Goal: Information Seeking & Learning: Learn about a topic

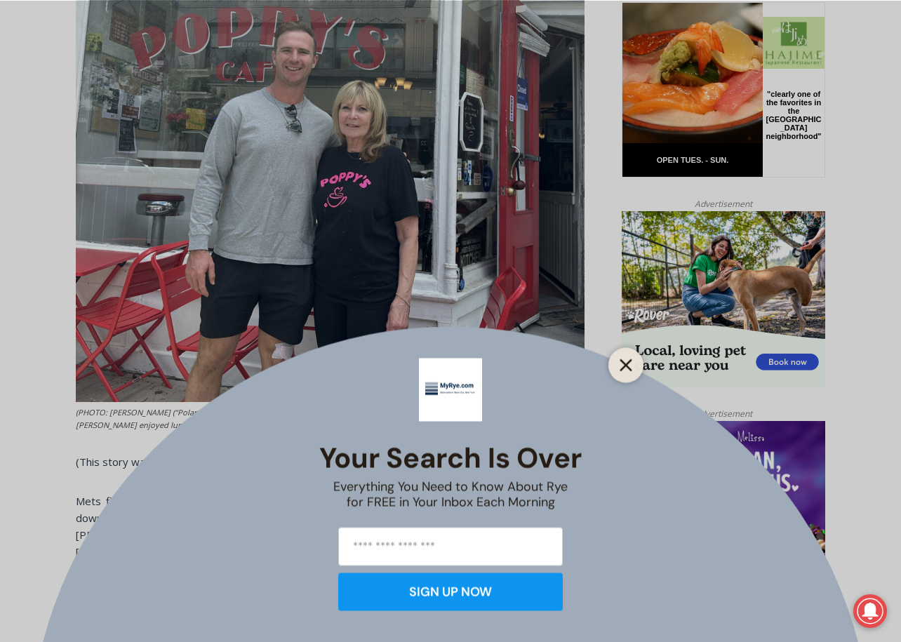
drag, startPoint x: 629, startPoint y: 363, endPoint x: 1, endPoint y: 134, distance: 668.4
click at [629, 363] on icon "Close" at bounding box center [626, 365] width 13 height 13
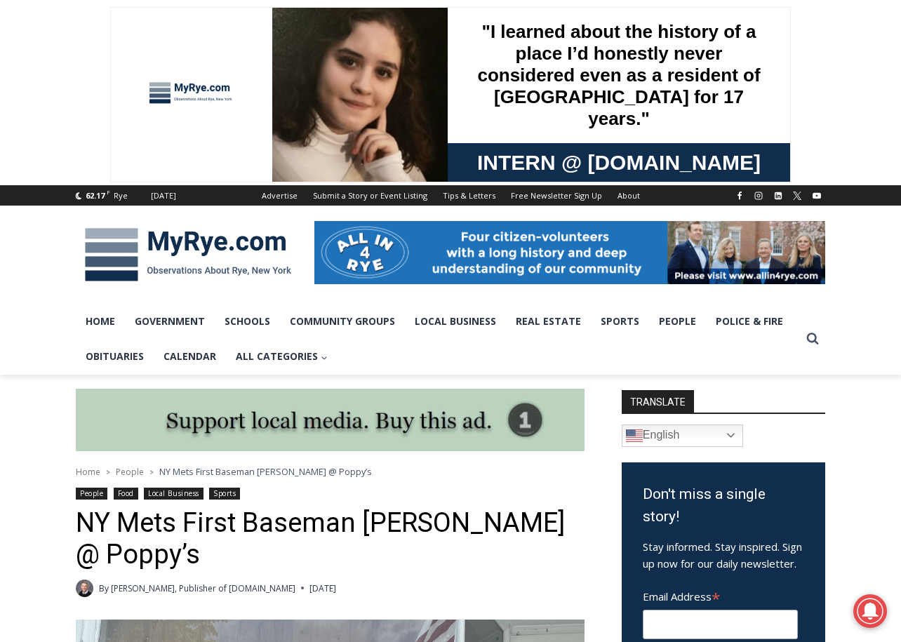
click at [210, 249] on img at bounding box center [188, 254] width 225 height 73
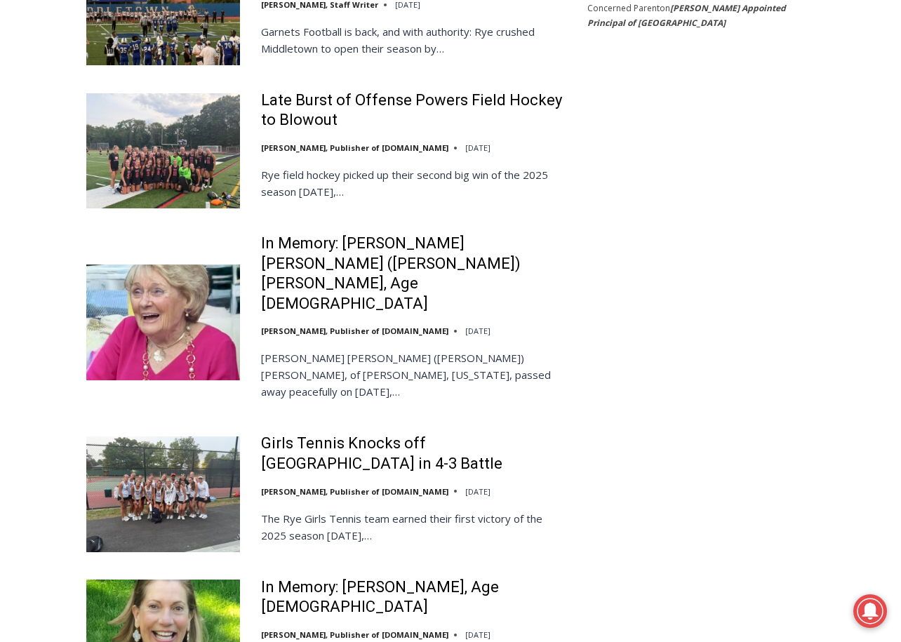
scroll to position [3059, 0]
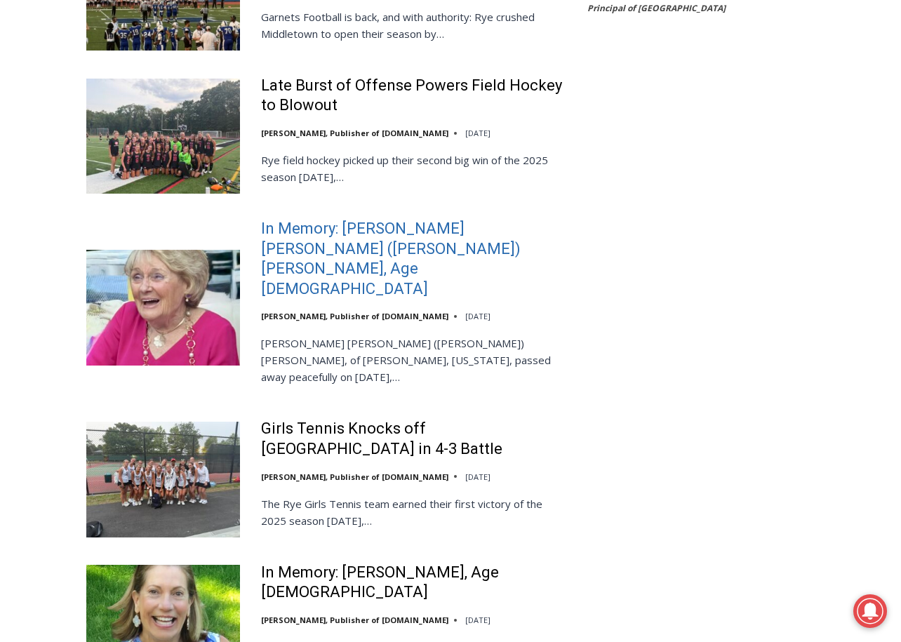
click at [311, 219] on link "In Memory: Maureen Catherine (Devlin) Koecheler, Age 83" at bounding box center [415, 259] width 308 height 80
